Goal: Find specific page/section: Find specific page/section

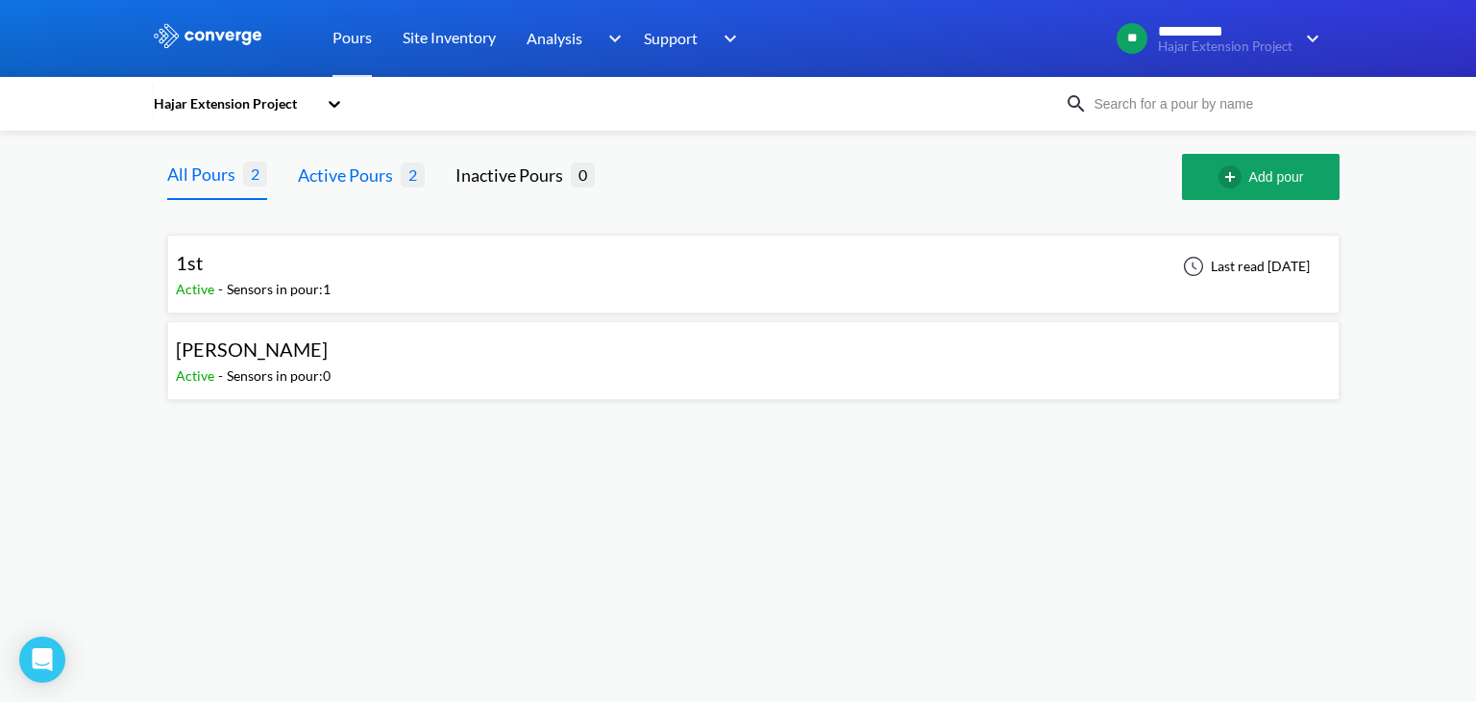
click at [358, 184] on div "Active Pours" at bounding box center [349, 174] width 103 height 27
click at [246, 285] on div "Sensors in pour: 1" at bounding box center [279, 289] width 104 height 21
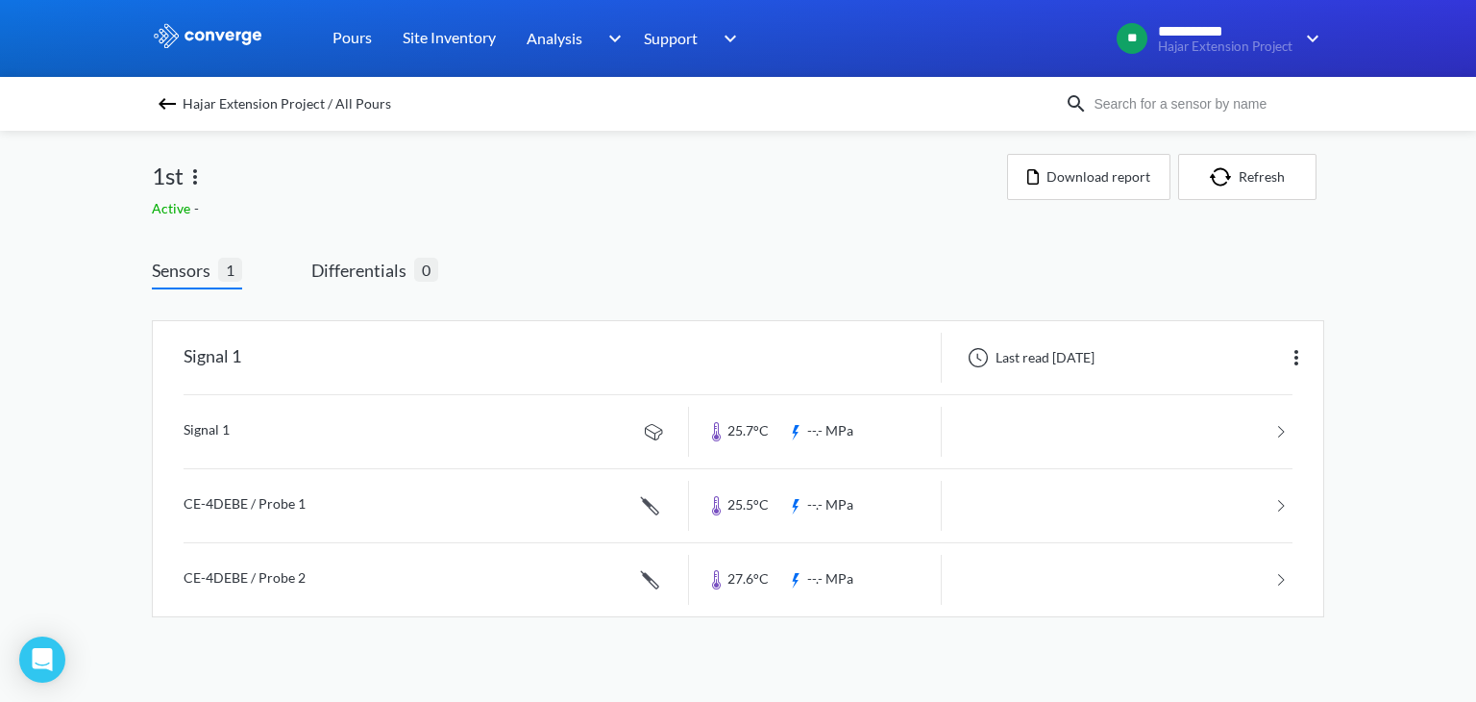
click at [163, 100] on img at bounding box center [167, 103] width 23 height 23
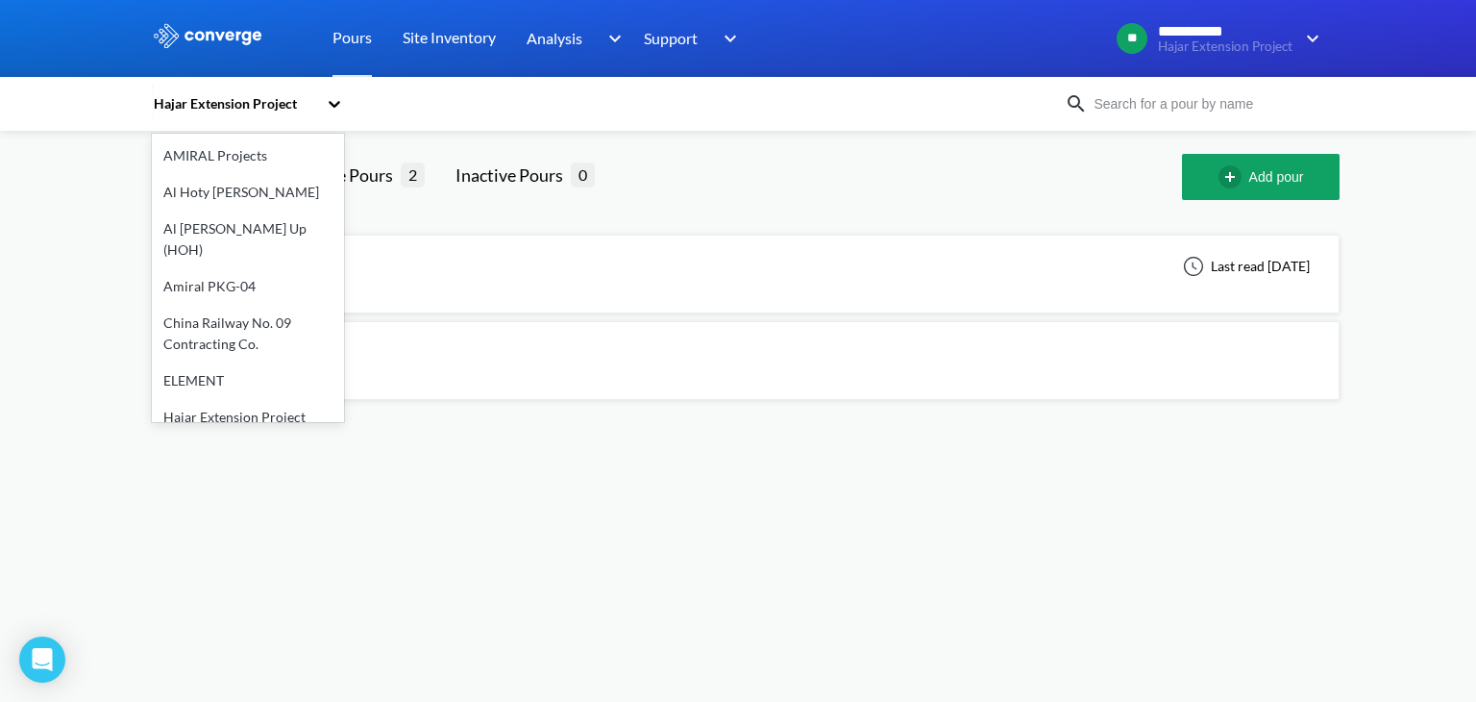
click at [209, 97] on div "Hajar Extension Project" at bounding box center [234, 103] width 165 height 21
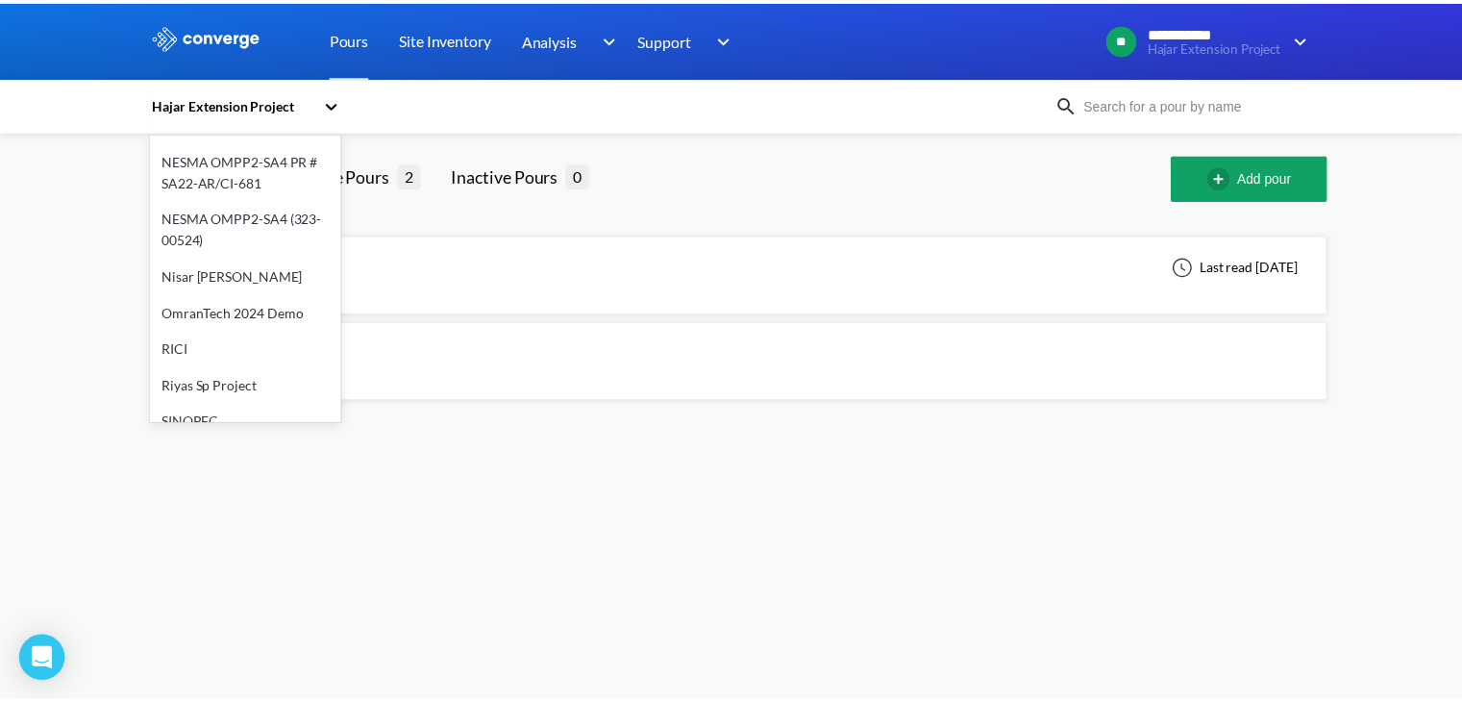
scroll to position [531, 0]
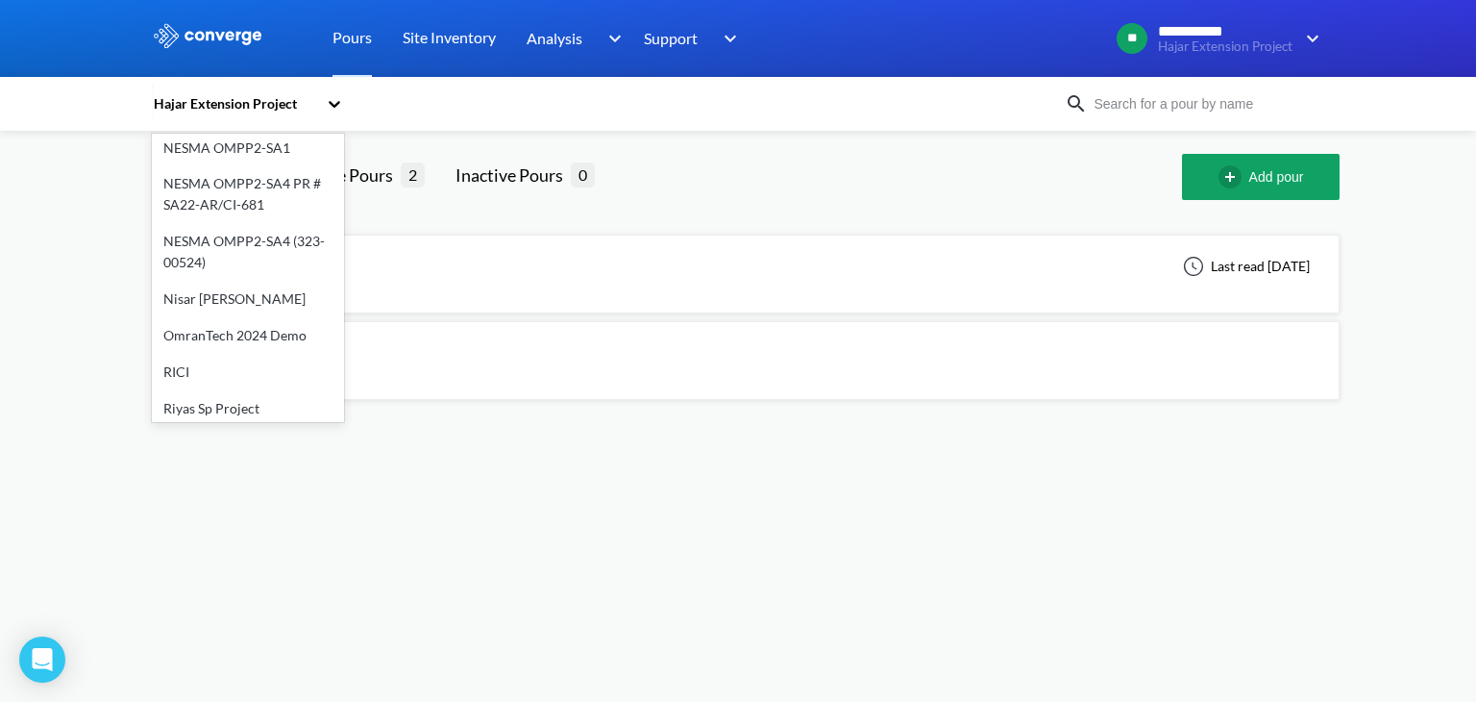
click at [215, 317] on div "OmranTech 2024 Demo" at bounding box center [248, 335] width 192 height 37
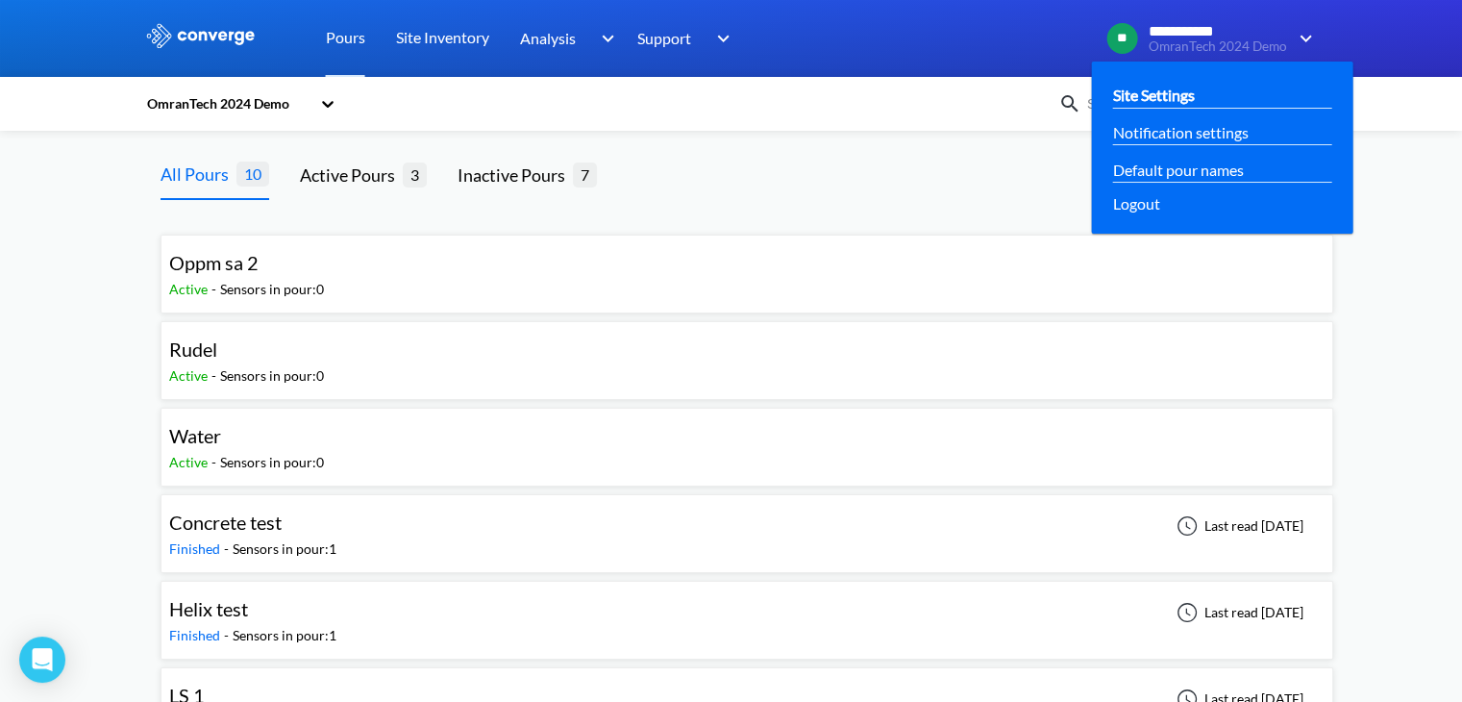
click at [1172, 91] on link "Site Settings" at bounding box center [1154, 95] width 82 height 24
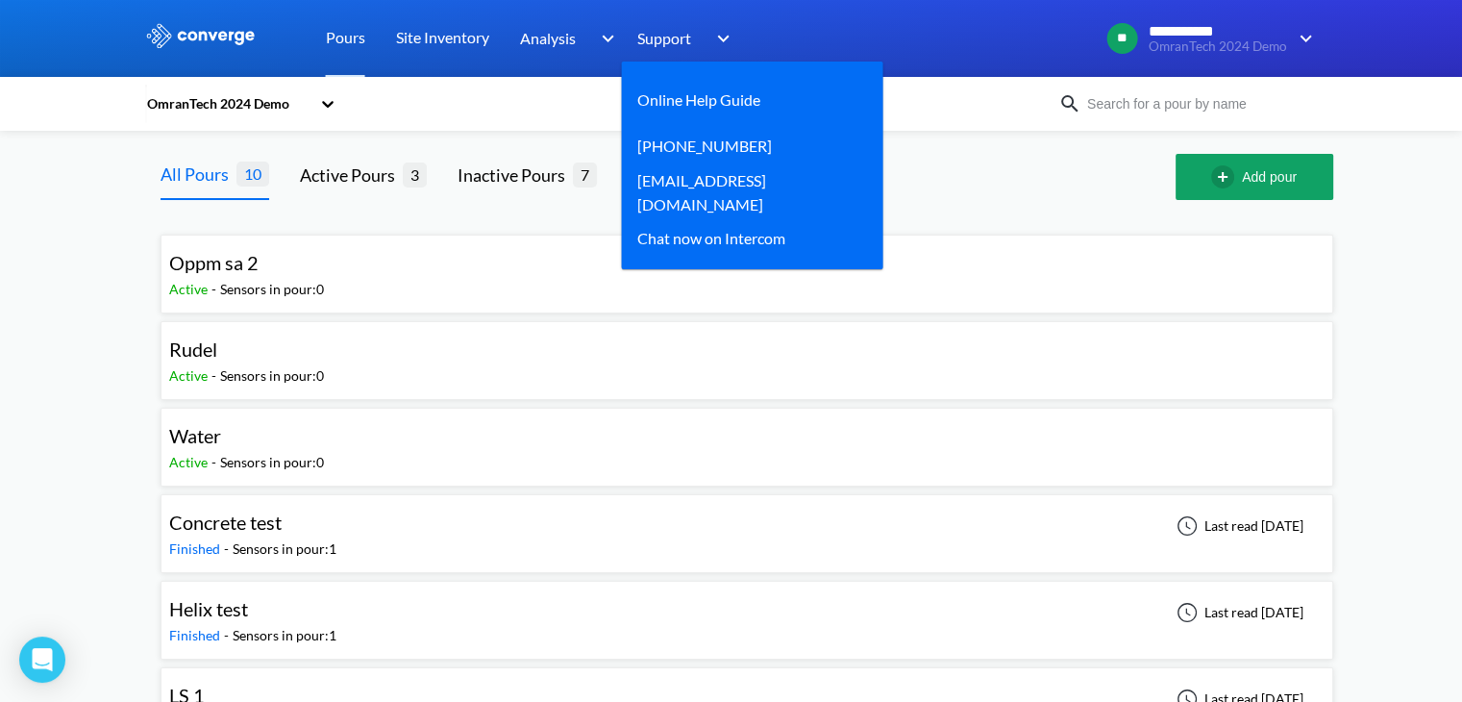
click at [680, 16] on div "Support" at bounding box center [686, 38] width 98 height 77
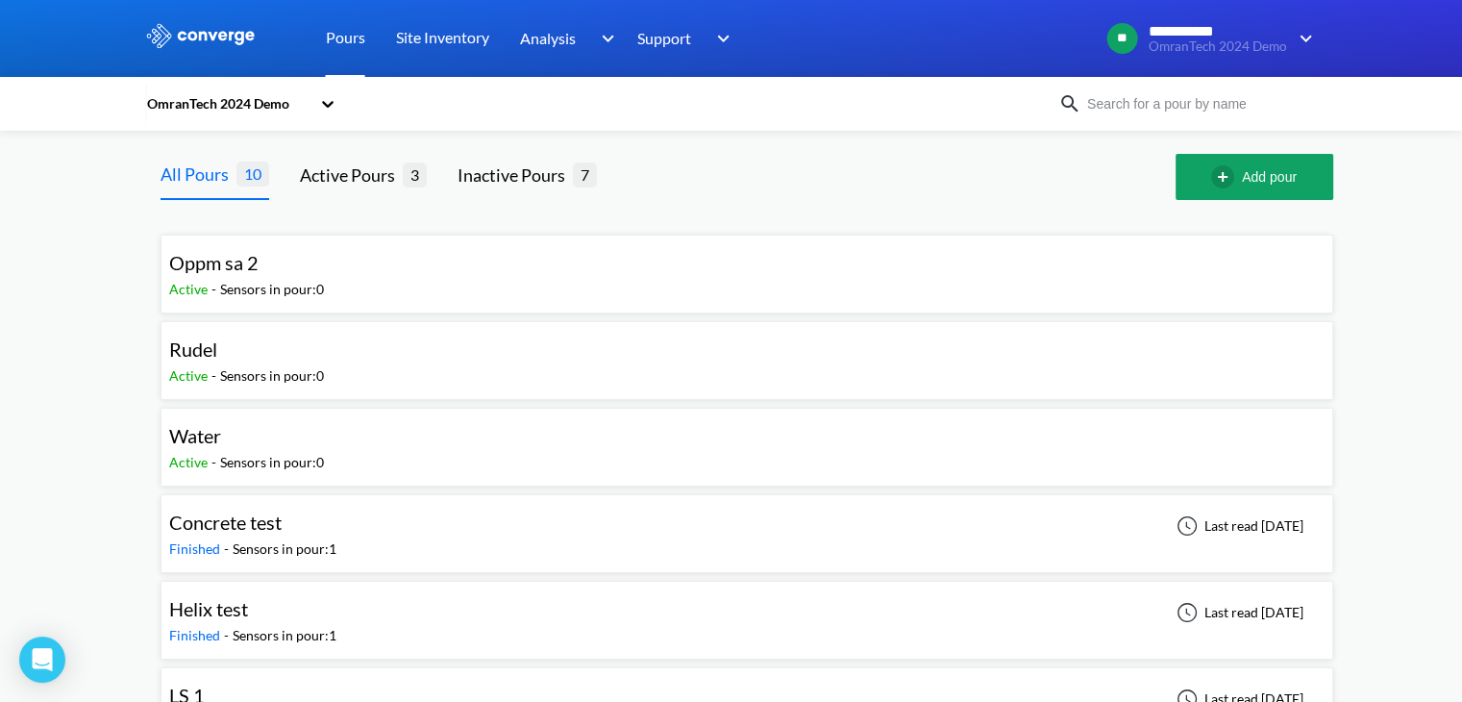
click at [349, 39] on link "Pours" at bounding box center [345, 38] width 39 height 77
click at [340, 37] on link "Pours" at bounding box center [345, 38] width 39 height 77
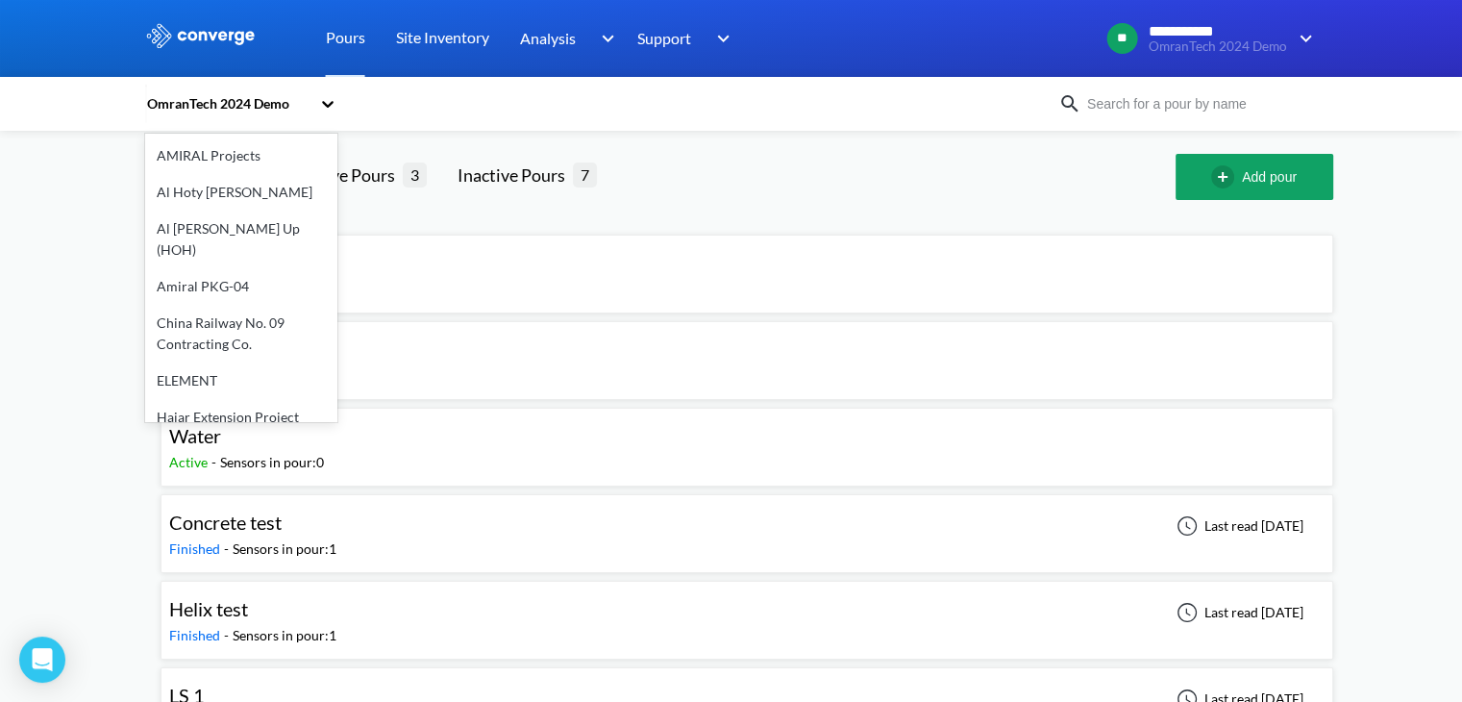
click at [235, 103] on div "OmranTech 2024 Demo" at bounding box center [227, 103] width 165 height 21
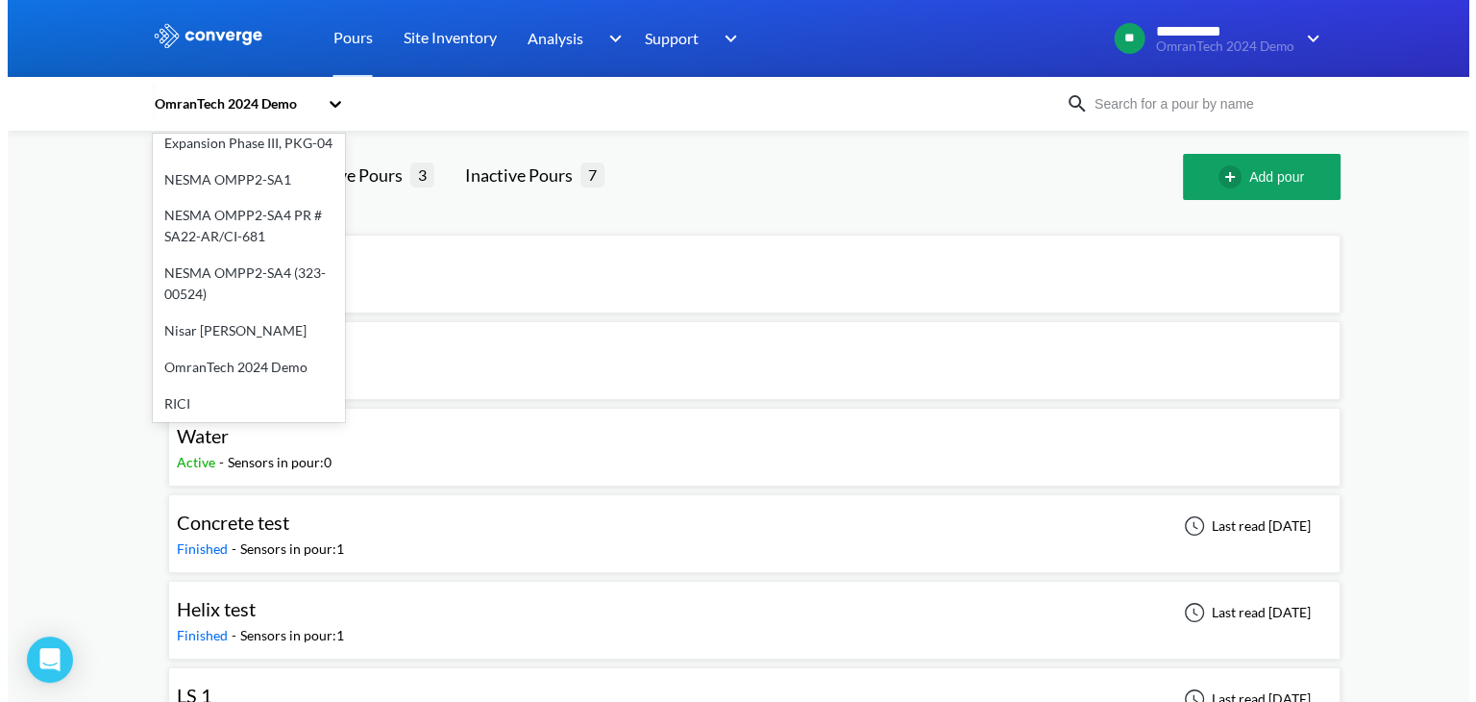
scroll to position [554, 0]
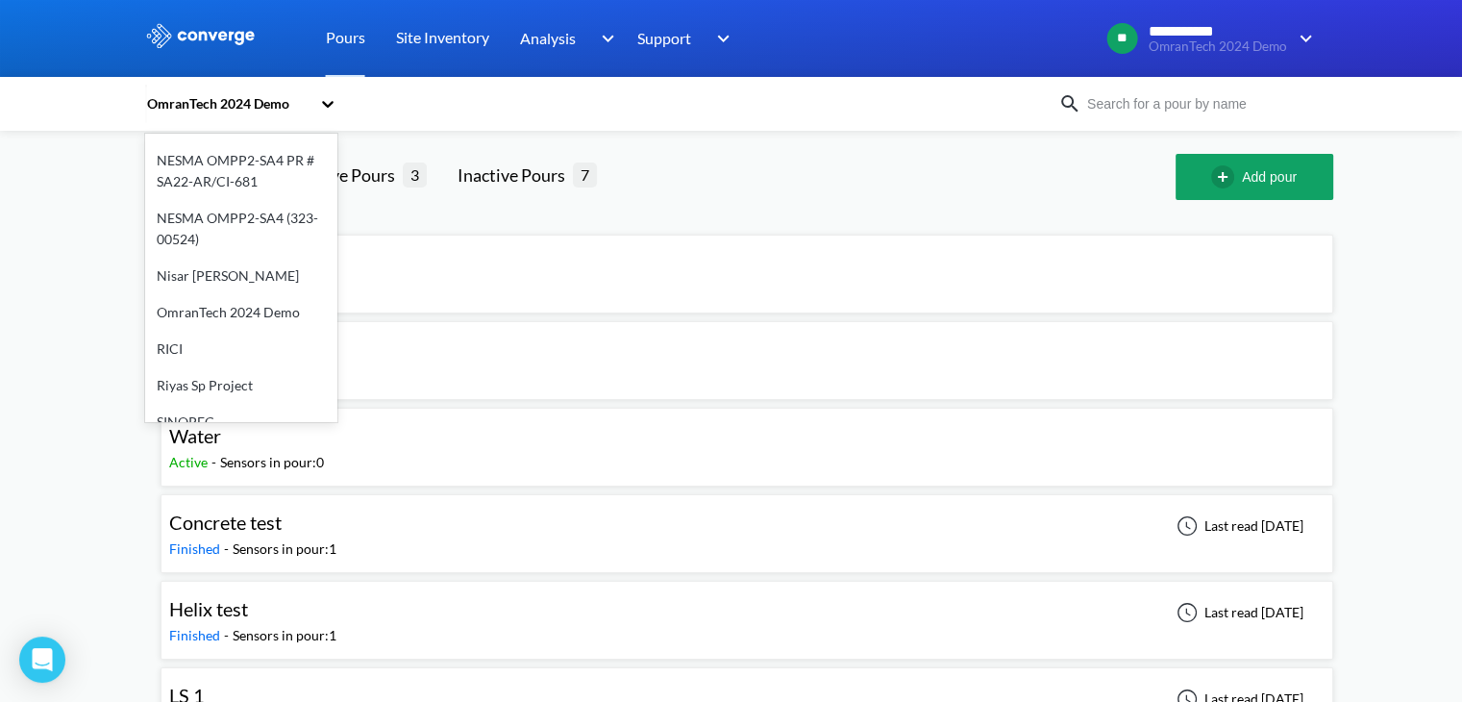
click at [237, 200] on div "NESMA OMPP2-SA4 (323-00524)" at bounding box center [241, 229] width 192 height 58
